Goal: Information Seeking & Learning: Find specific fact

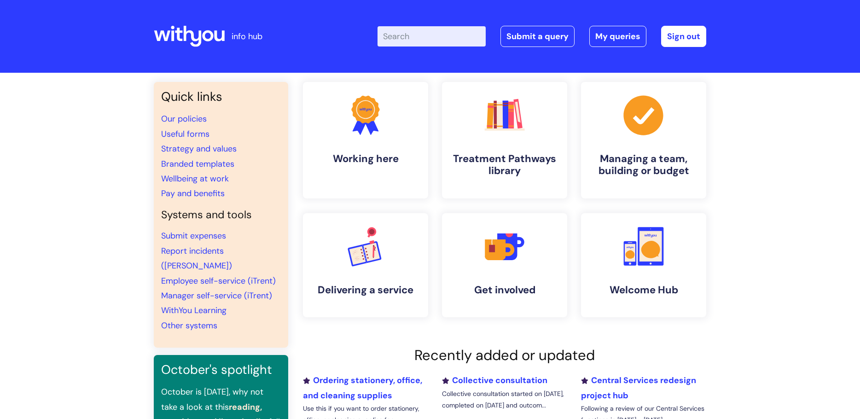
click at [447, 38] on input "Enter your search term here..." at bounding box center [432, 36] width 108 height 20
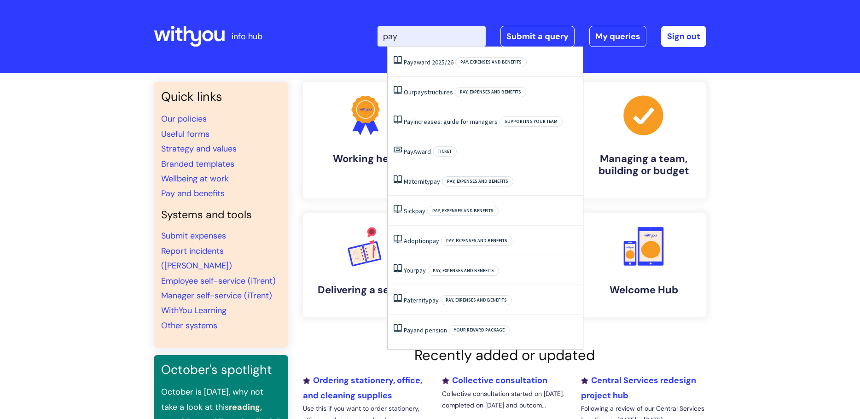
type input "pay"
click button "Search" at bounding box center [0, 0] width 0 height 0
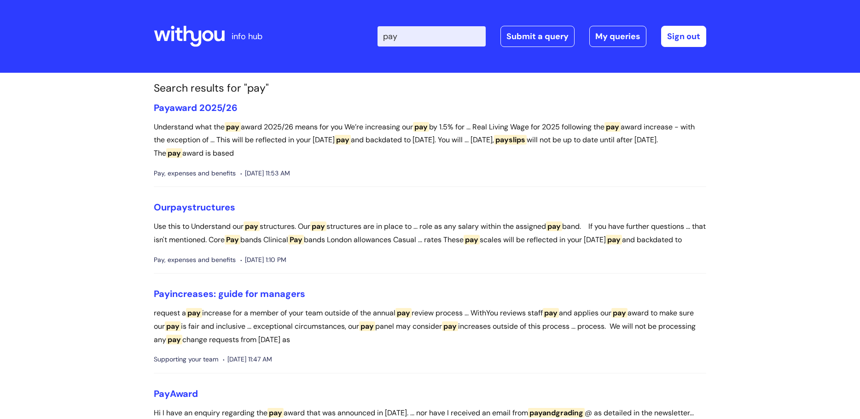
click at [437, 35] on input "pay" at bounding box center [432, 36] width 108 height 20
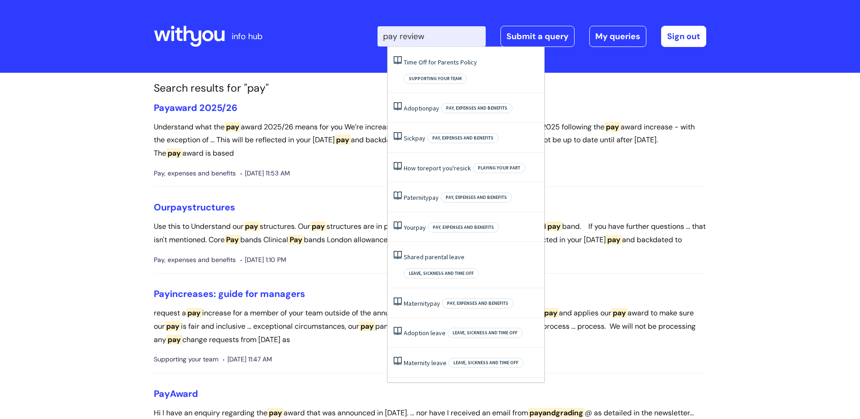
type input "pay review"
click button "Search" at bounding box center [0, 0] width 0 height 0
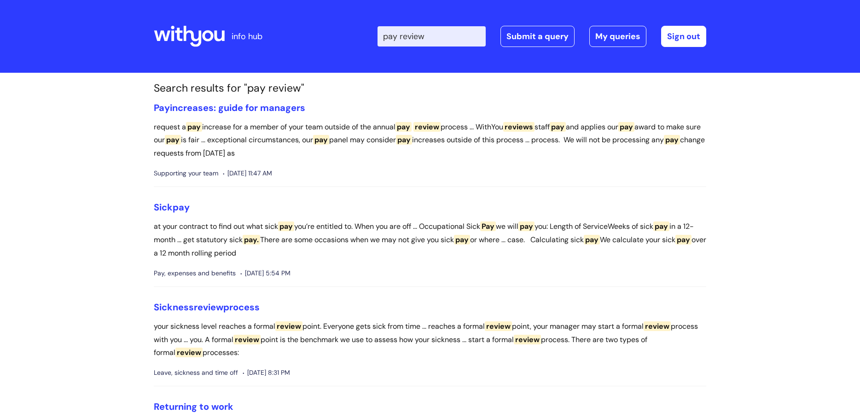
drag, startPoint x: 454, startPoint y: 32, endPoint x: 413, endPoint y: 32, distance: 41.9
click at [409, 33] on input "pay review" at bounding box center [432, 36] width 108 height 20
type input "pay award"
click button "Search" at bounding box center [0, 0] width 0 height 0
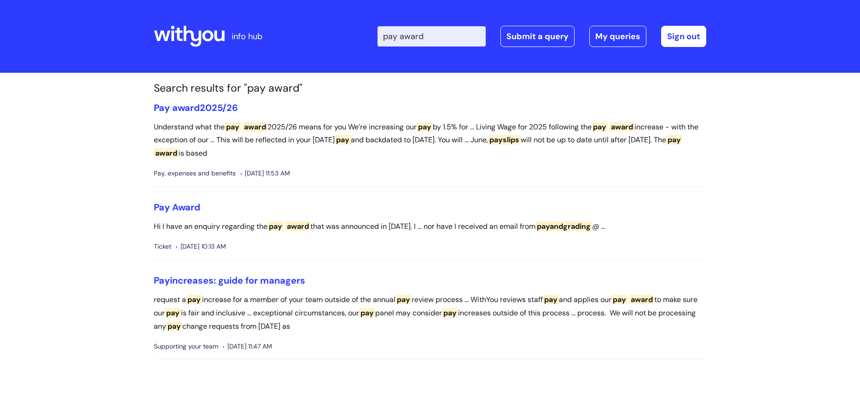
click at [450, 34] on input "pay award" at bounding box center [432, 36] width 108 height 20
click at [206, 103] on link "Pay award 2025/26" at bounding box center [196, 108] width 84 height 12
